Goal: Task Accomplishment & Management: Manage account settings

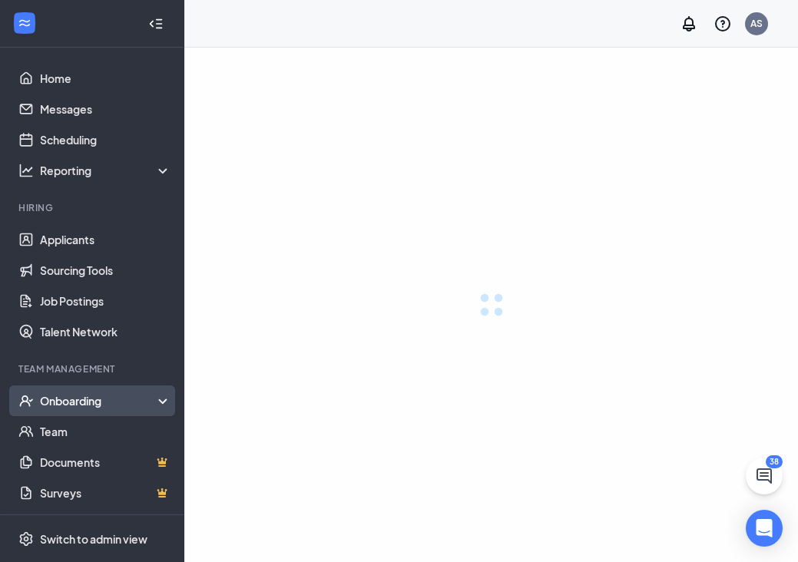
click at [69, 399] on div "Onboarding" at bounding box center [99, 400] width 118 height 15
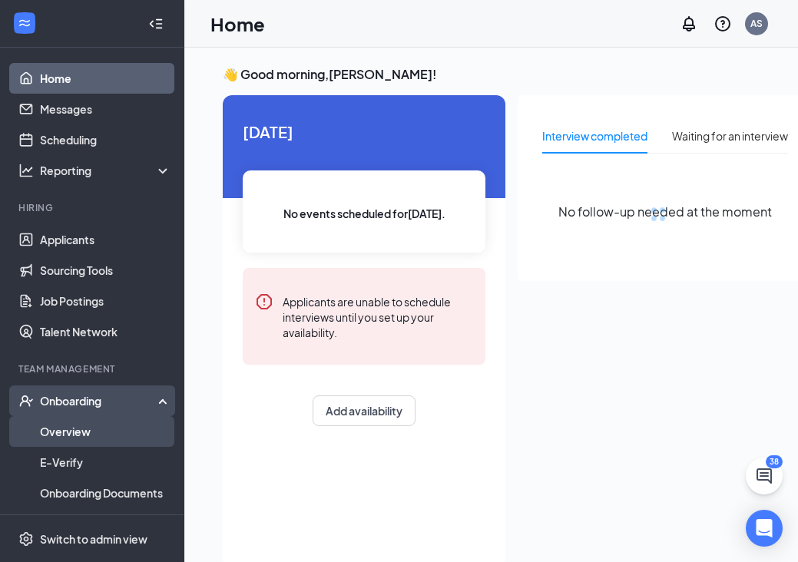
click at [68, 428] on link "Overview" at bounding box center [105, 431] width 131 height 31
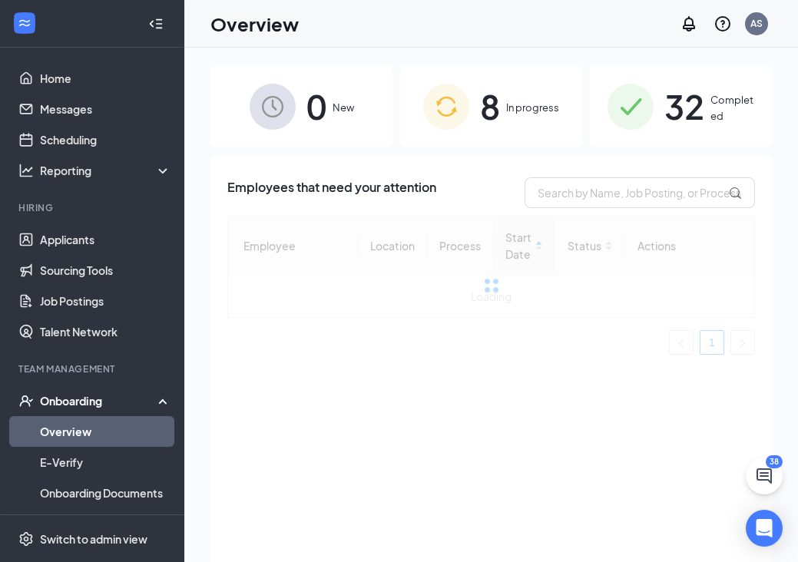
click at [500, 134] on div "8 In progress" at bounding box center [491, 106] width 182 height 81
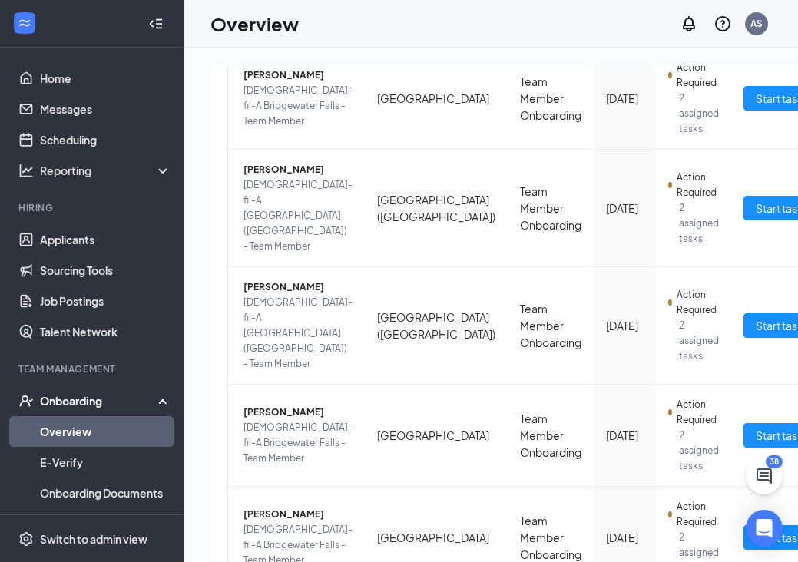
scroll to position [366, 0]
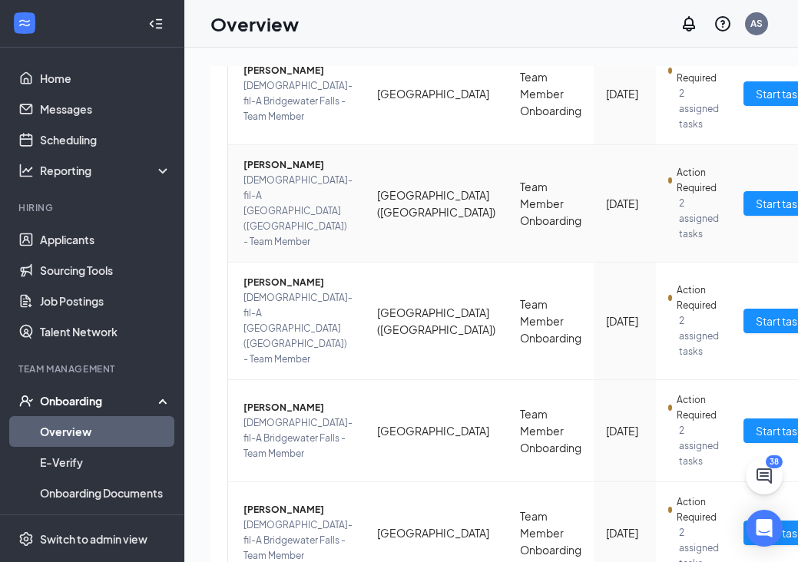
click at [274, 173] on span "[PERSON_NAME]" at bounding box center [298, 164] width 109 height 15
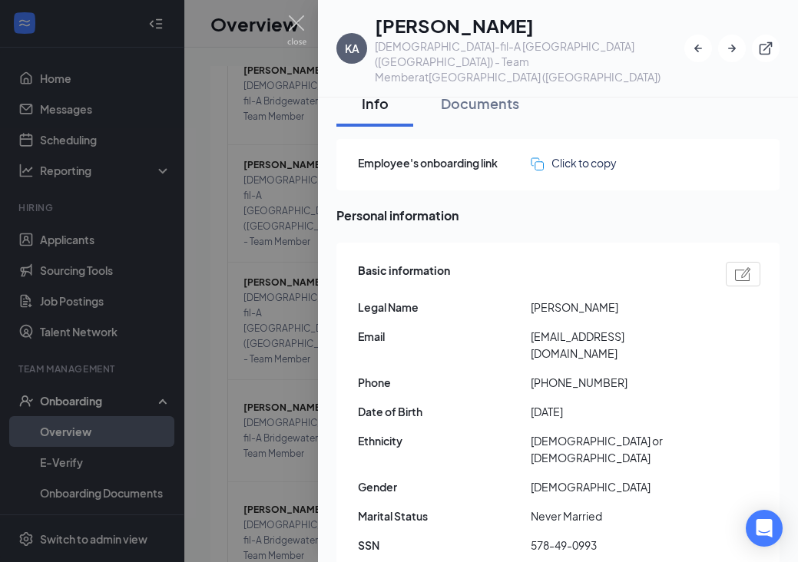
scroll to position [22, 0]
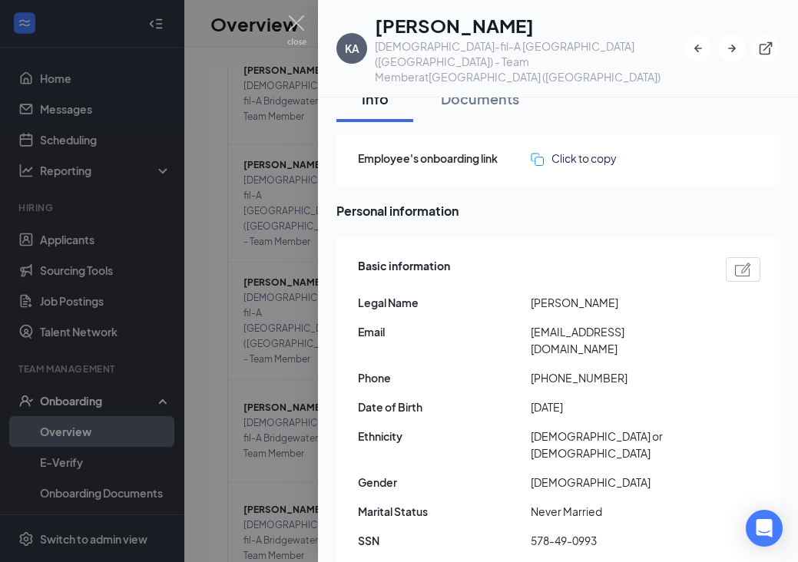
click at [571, 323] on span "[EMAIL_ADDRESS][DOMAIN_NAME]" at bounding box center [617, 340] width 173 height 34
copy span "[EMAIL_ADDRESS][DOMAIN_NAME]"
